Goal: Find specific page/section: Find specific page/section

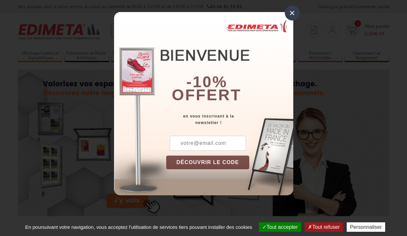
click at [279, 227] on button "Tout accepter" at bounding box center [280, 227] width 42 height 9
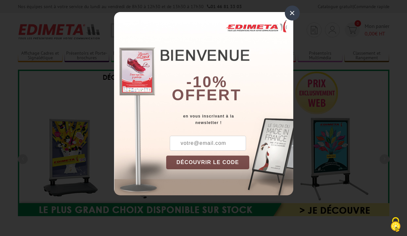
click at [292, 13] on div "×" at bounding box center [292, 13] width 15 height 15
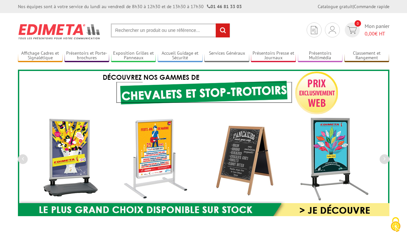
click at [0, 0] on div "Nos équipes sont à votre service du lundi au vendredi de 8h30 à 12h30 et de 13h…" at bounding box center [203, 6] width 407 height 13
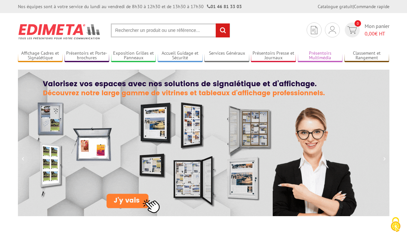
click at [320, 56] on link "Présentoirs Multimédia" at bounding box center [320, 56] width 45 height 11
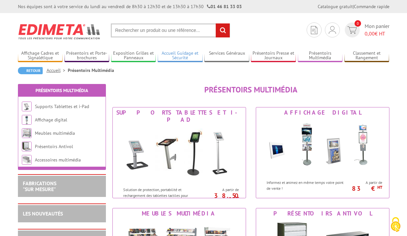
click at [180, 56] on link "Accueil Guidage et Sécurité" at bounding box center [180, 56] width 45 height 11
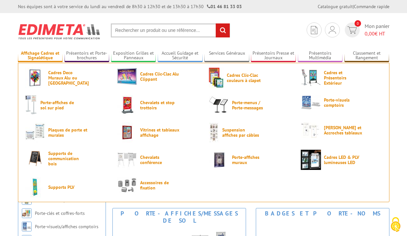
click at [40, 56] on link "Affichage Cadres et Signalétique" at bounding box center [40, 56] width 45 height 11
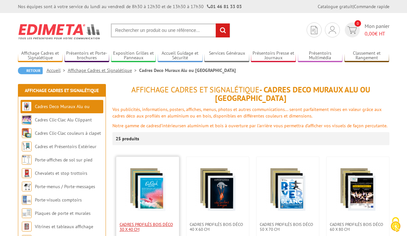
click at [147, 222] on span "Cadres Profilés Bois Déco 30 x 40 cm" at bounding box center [148, 227] width 56 height 10
